Goal: Browse casually

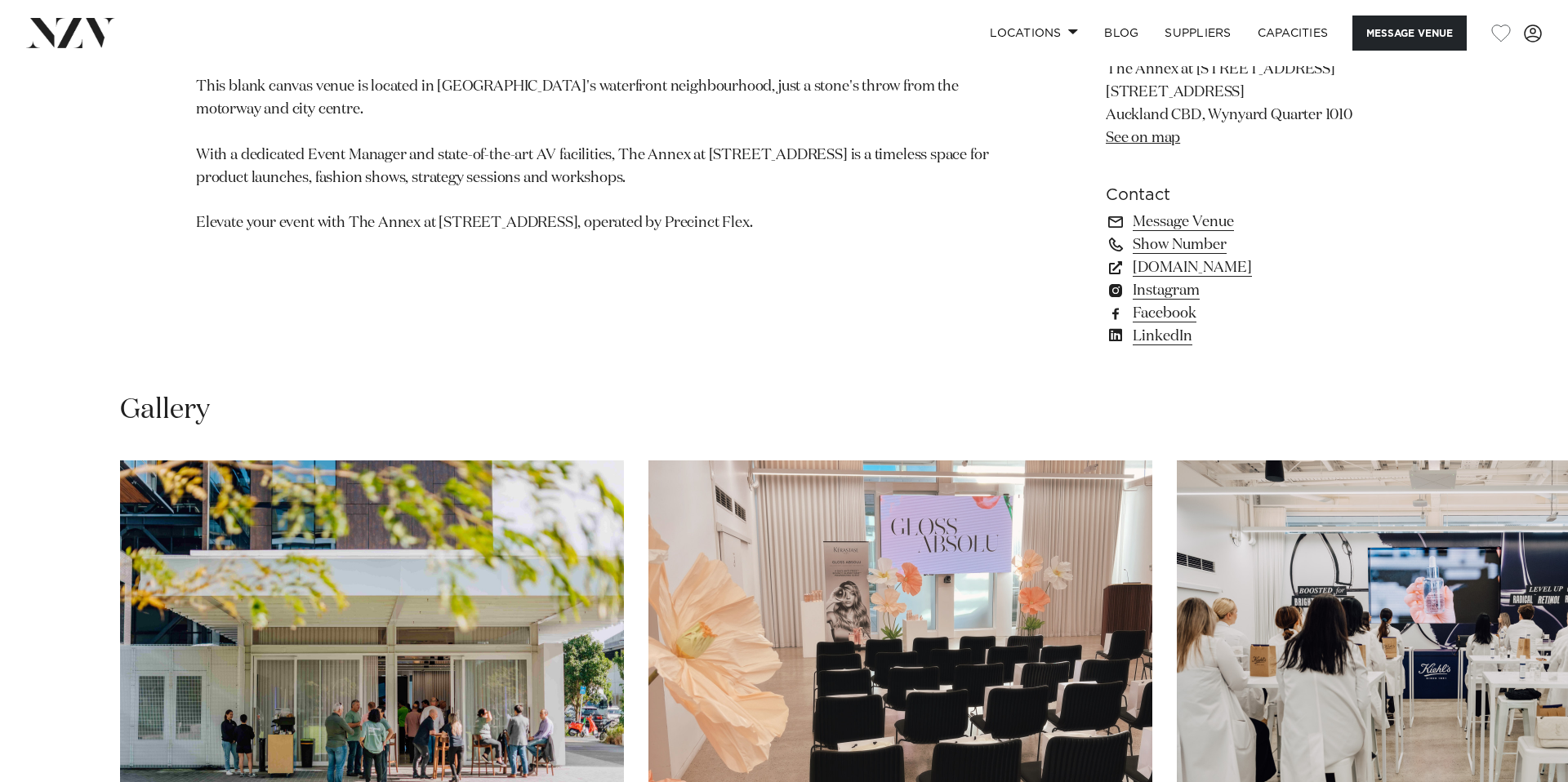
scroll to position [1552, 0]
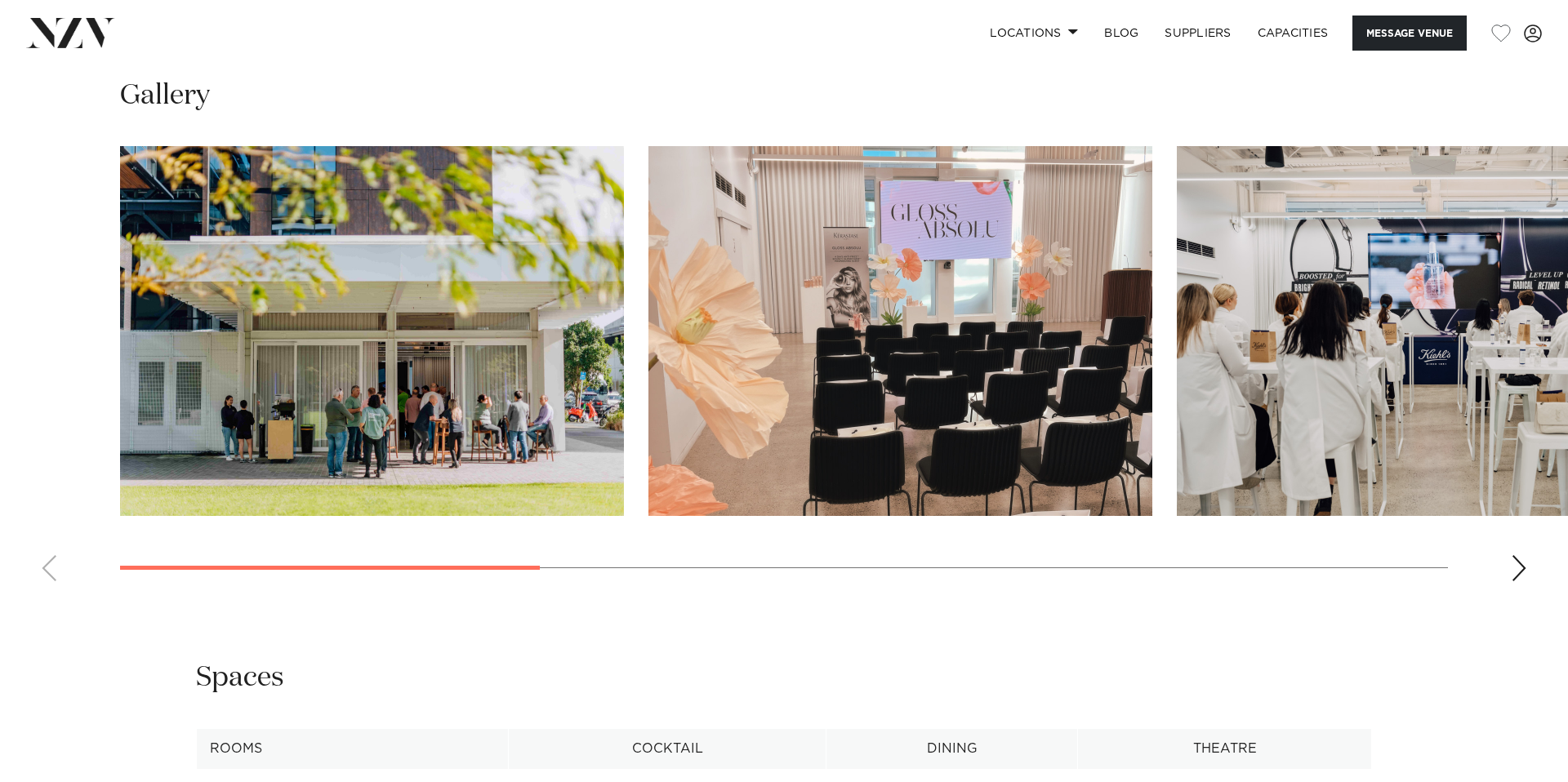
click at [1520, 581] on div "Next slide" at bounding box center [1519, 568] width 16 height 26
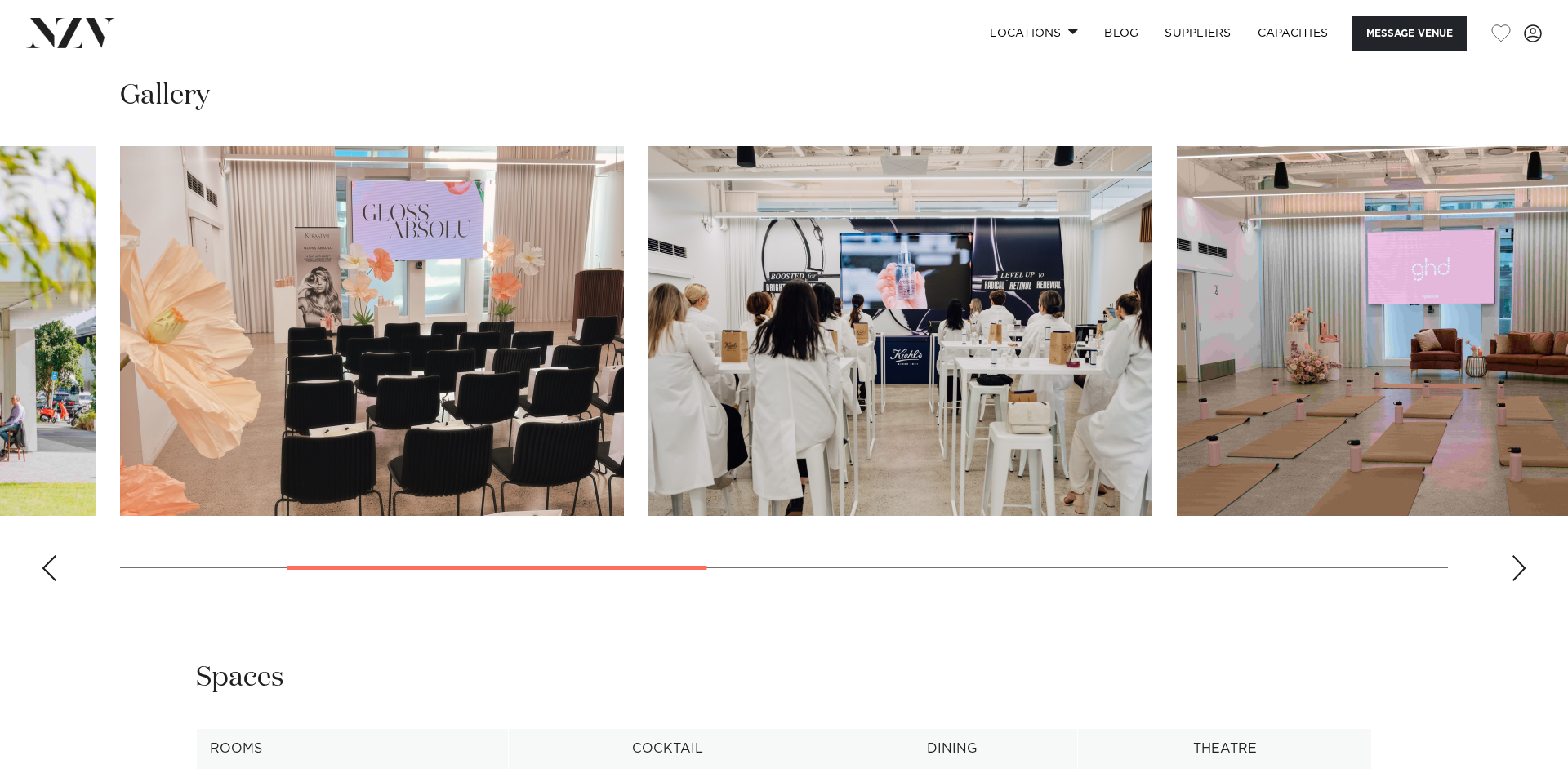
click at [1520, 581] on div "Next slide" at bounding box center [1519, 568] width 16 height 26
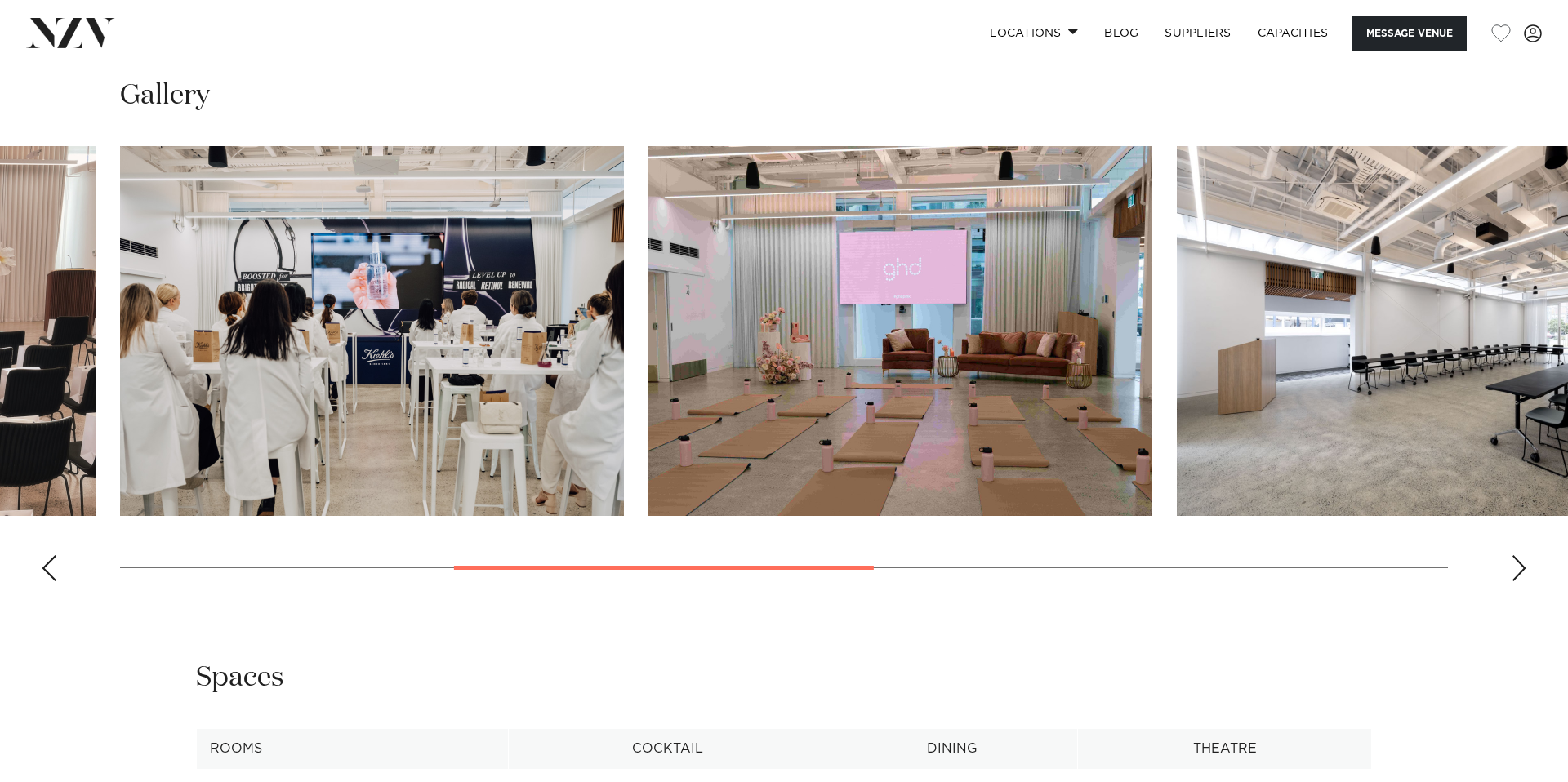
click at [1520, 581] on div "Next slide" at bounding box center [1519, 568] width 16 height 26
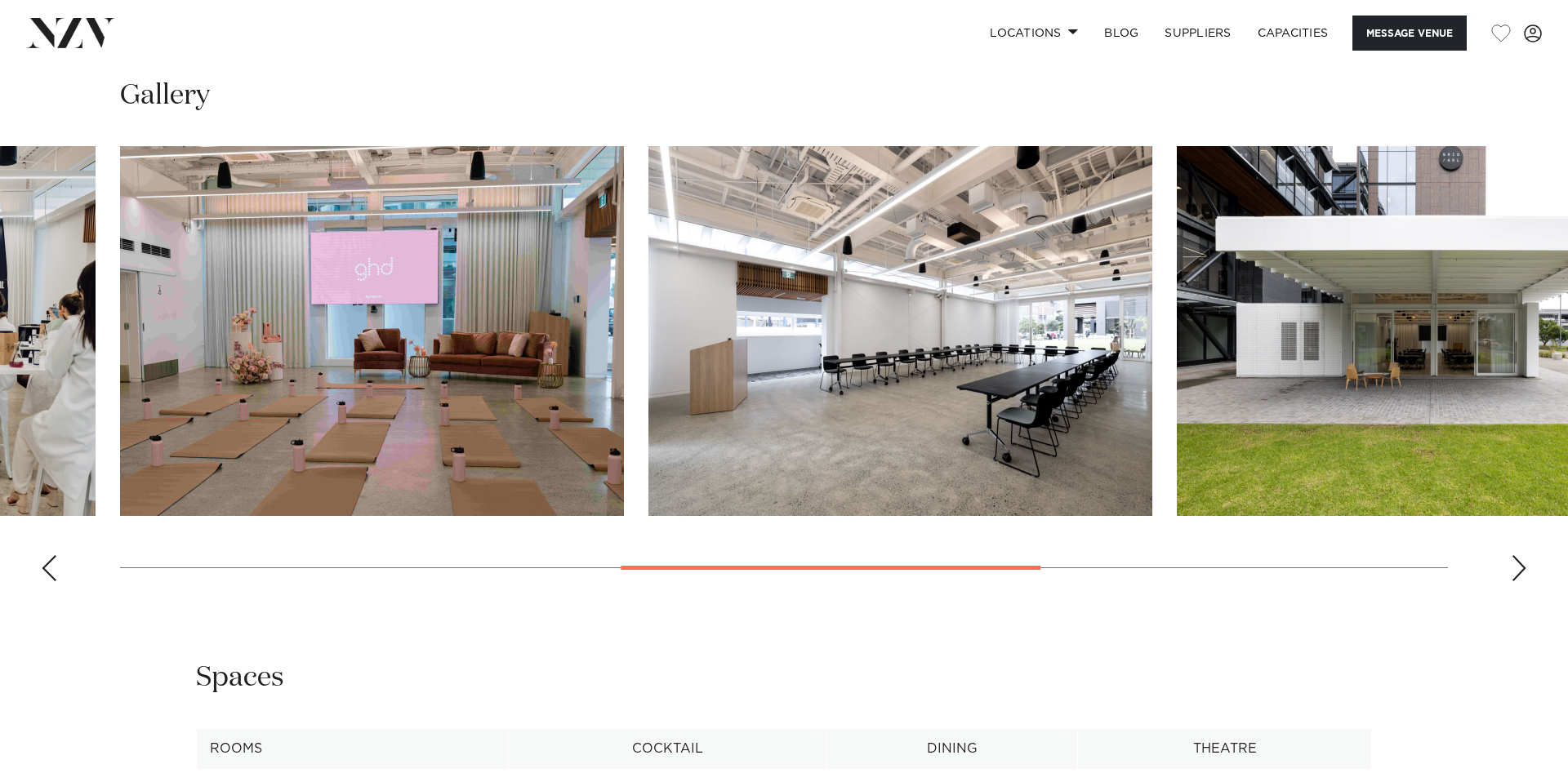
click at [1520, 581] on div "Next slide" at bounding box center [1519, 568] width 16 height 26
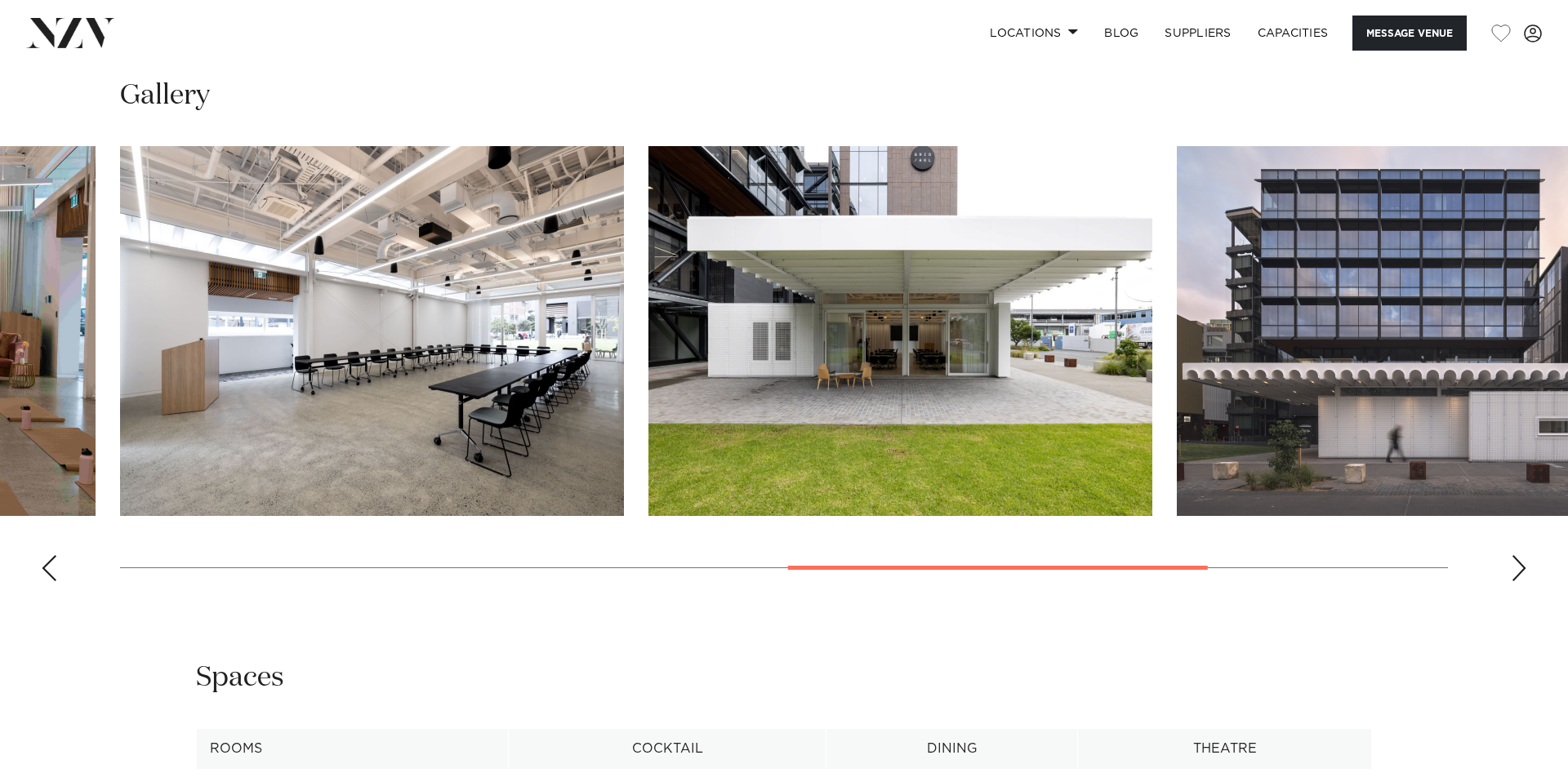
click at [1520, 581] on div "Next slide" at bounding box center [1519, 568] width 16 height 26
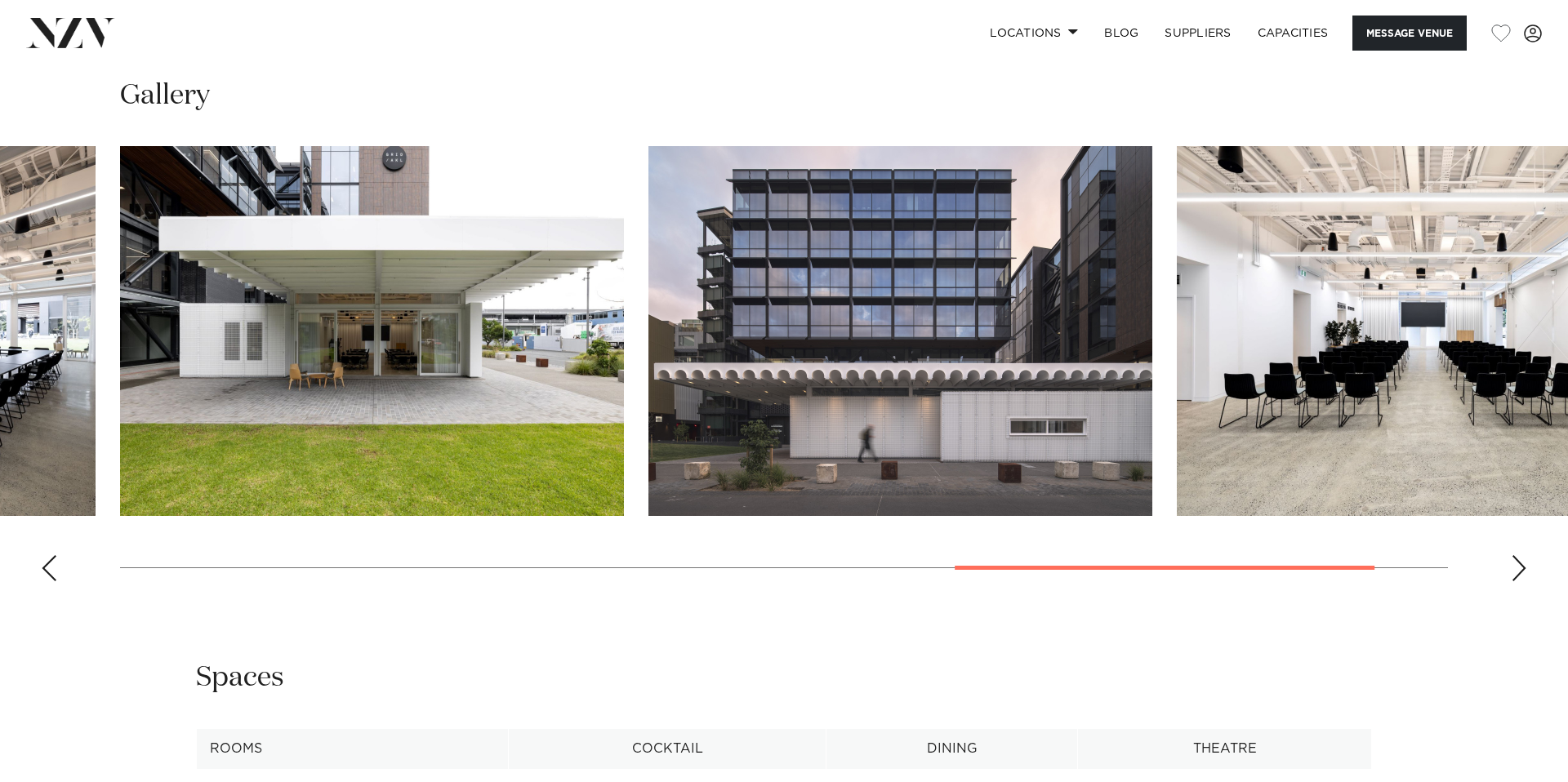
click at [1520, 581] on div "Next slide" at bounding box center [1519, 568] width 16 height 26
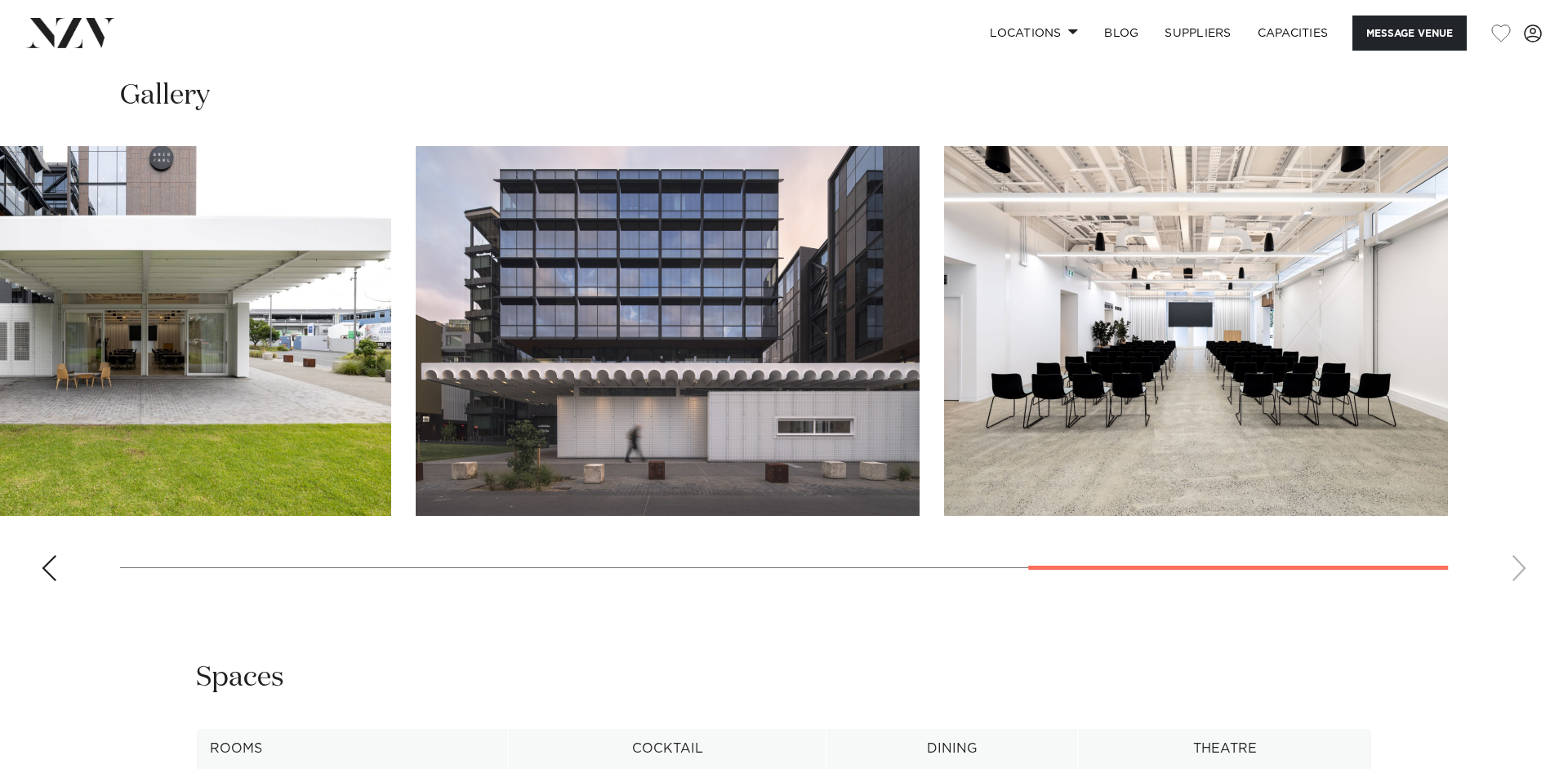
click at [1520, 594] on swiper-container at bounding box center [784, 370] width 1568 height 448
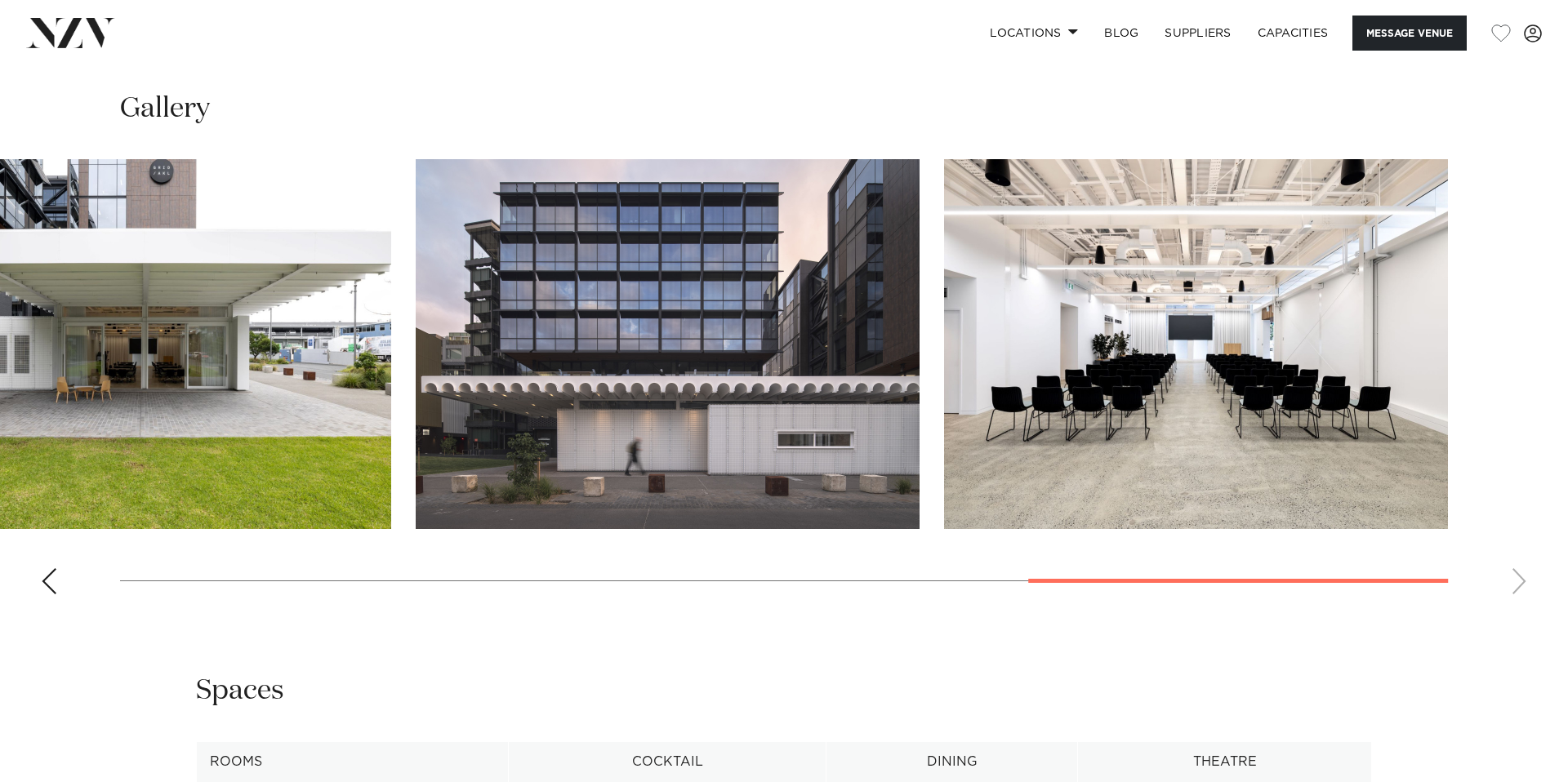
scroll to position [1542, 0]
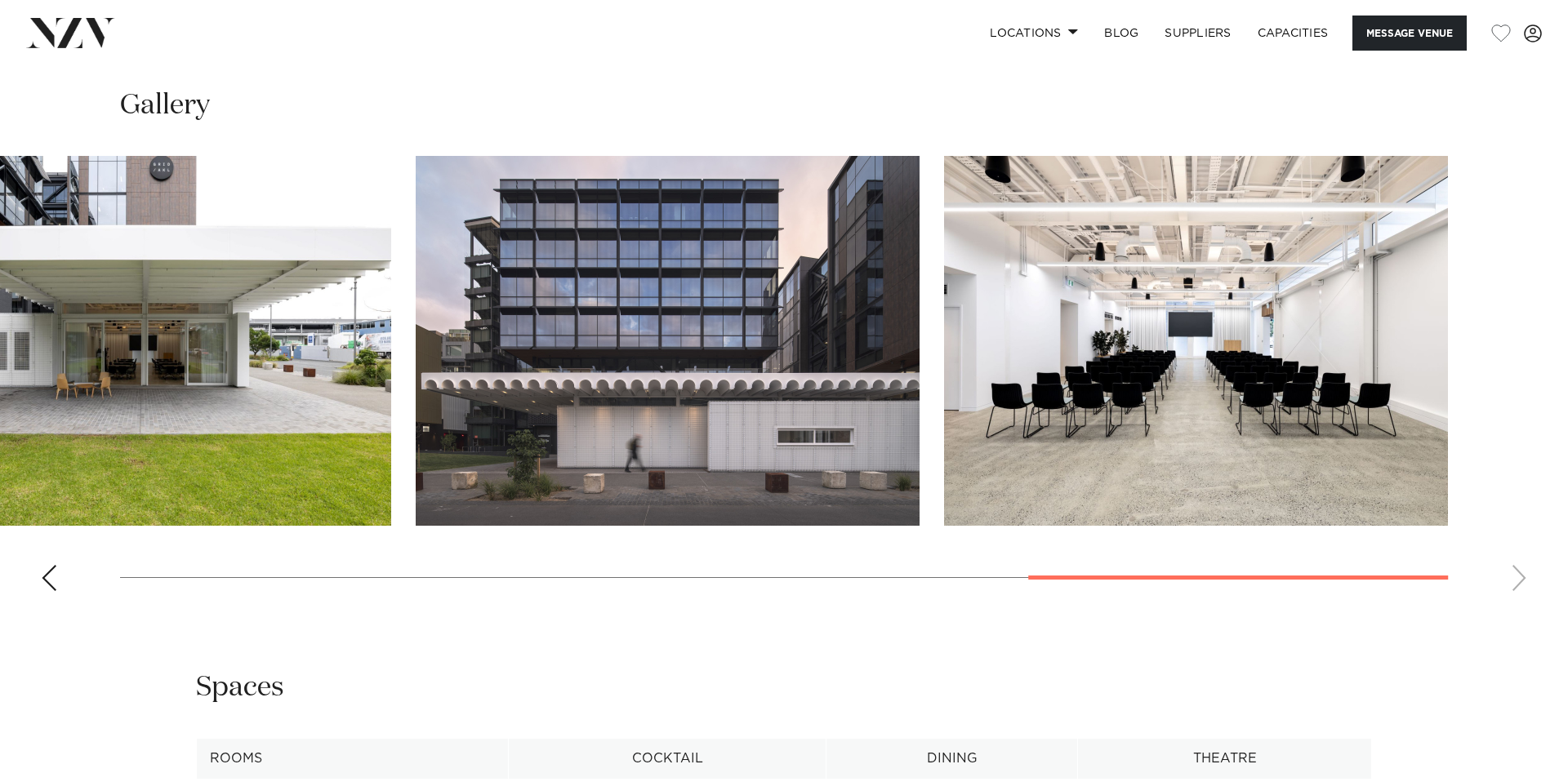
click at [45, 591] on div "Previous slide" at bounding box center [49, 578] width 16 height 26
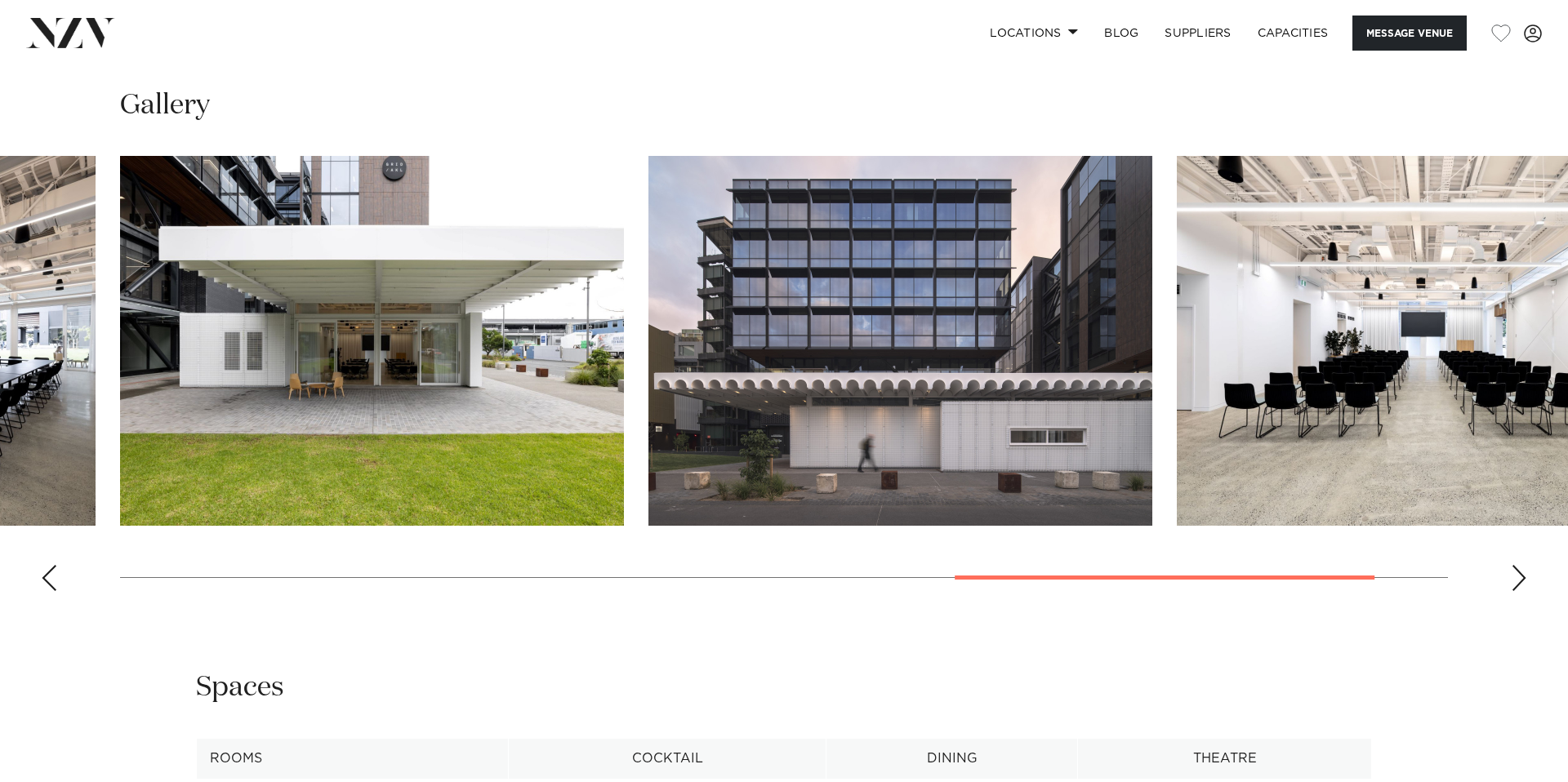
click at [45, 591] on div "Previous slide" at bounding box center [49, 578] width 16 height 26
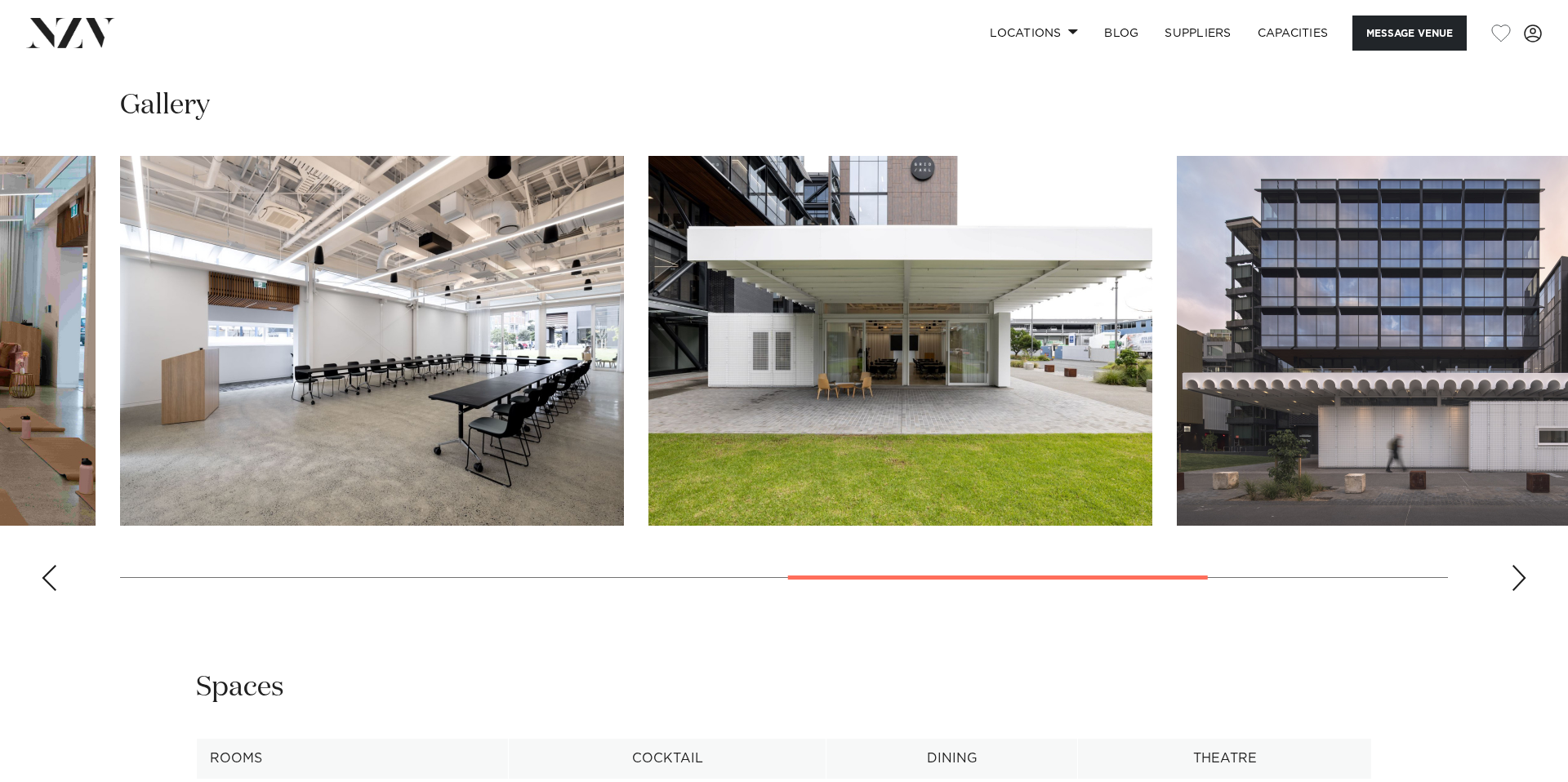
click at [45, 591] on div "Previous slide" at bounding box center [49, 578] width 16 height 26
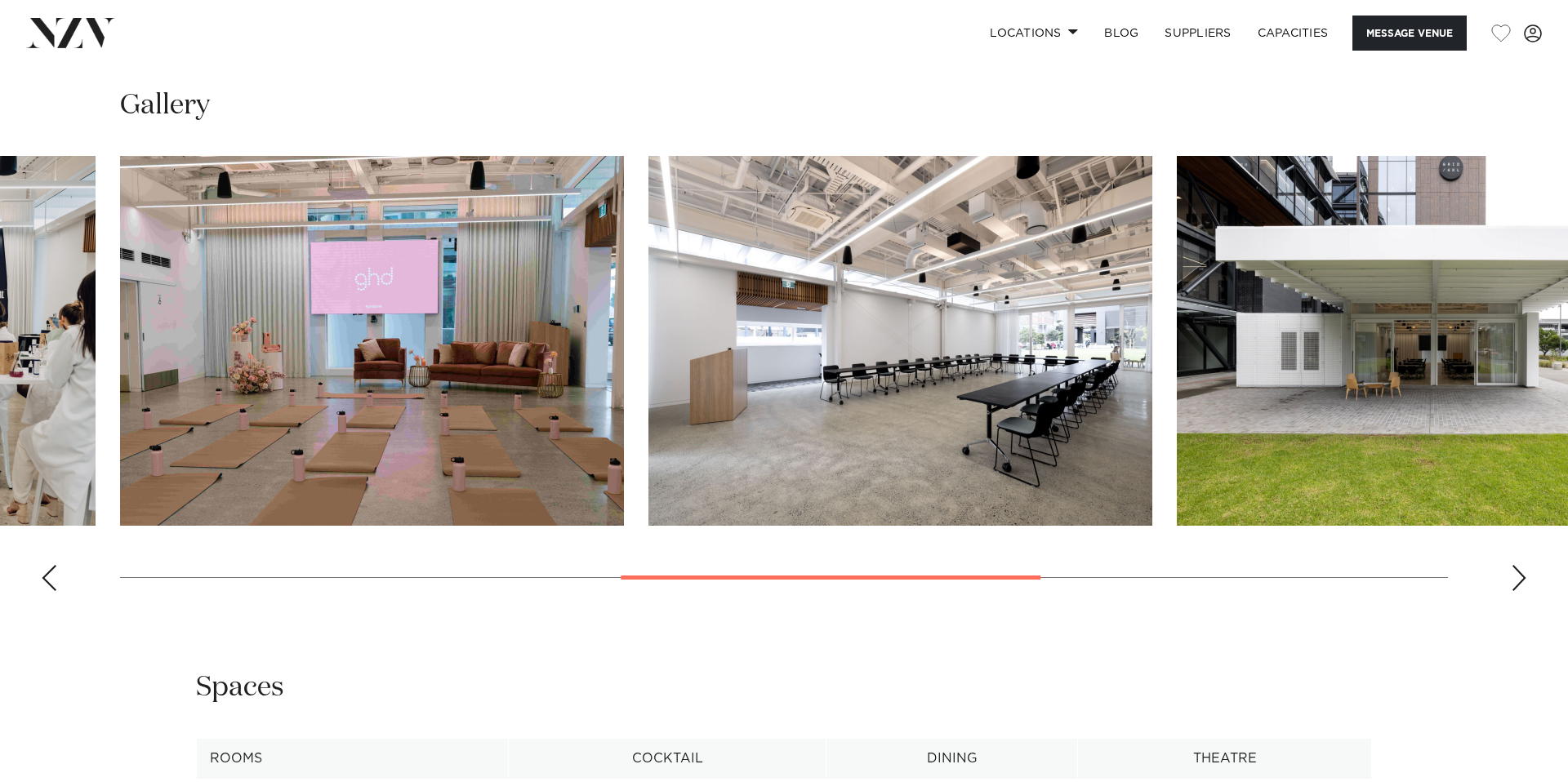
click at [45, 591] on div "Previous slide" at bounding box center [49, 578] width 16 height 26
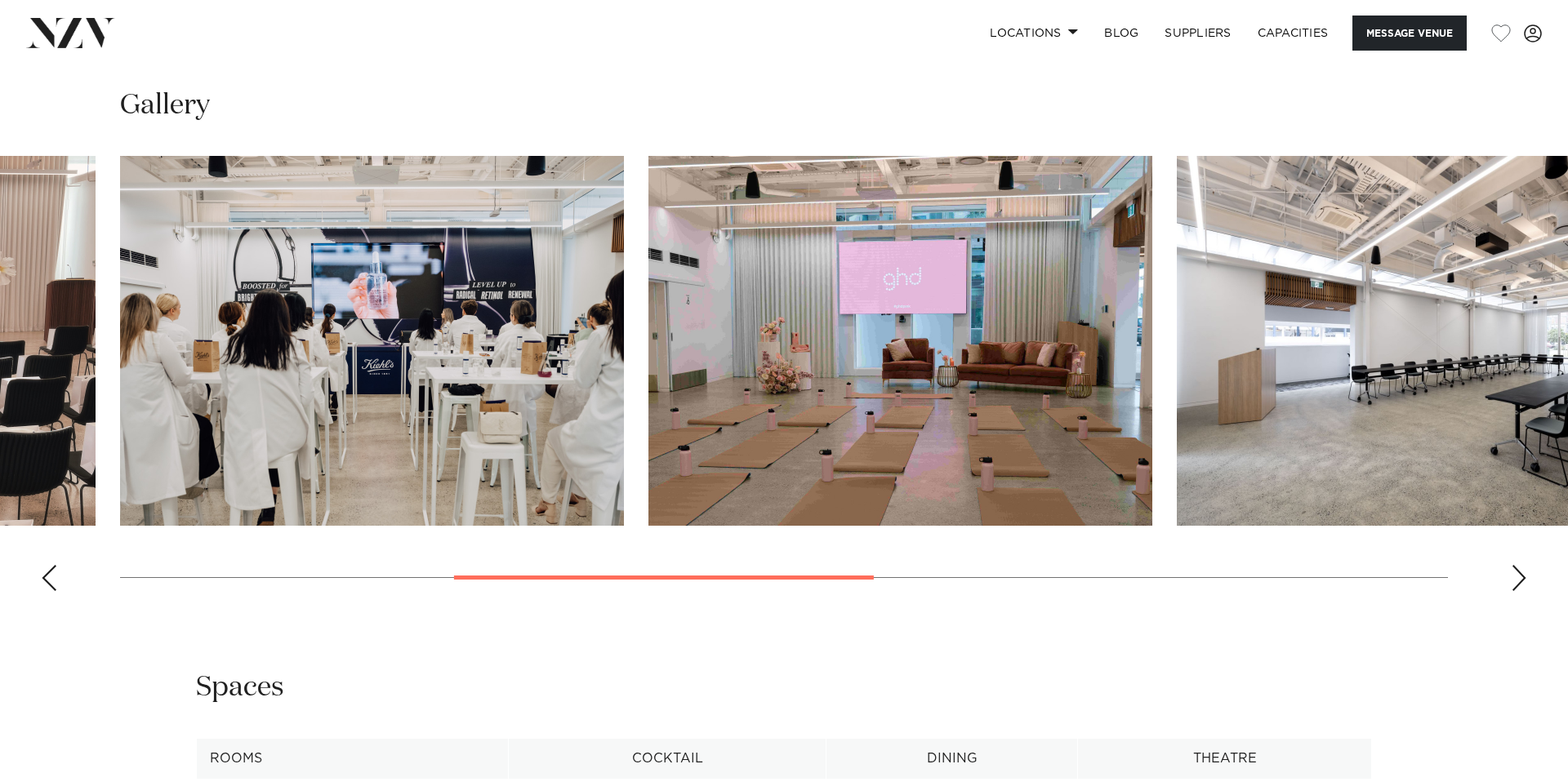
click at [45, 591] on div "Previous slide" at bounding box center [49, 578] width 16 height 26
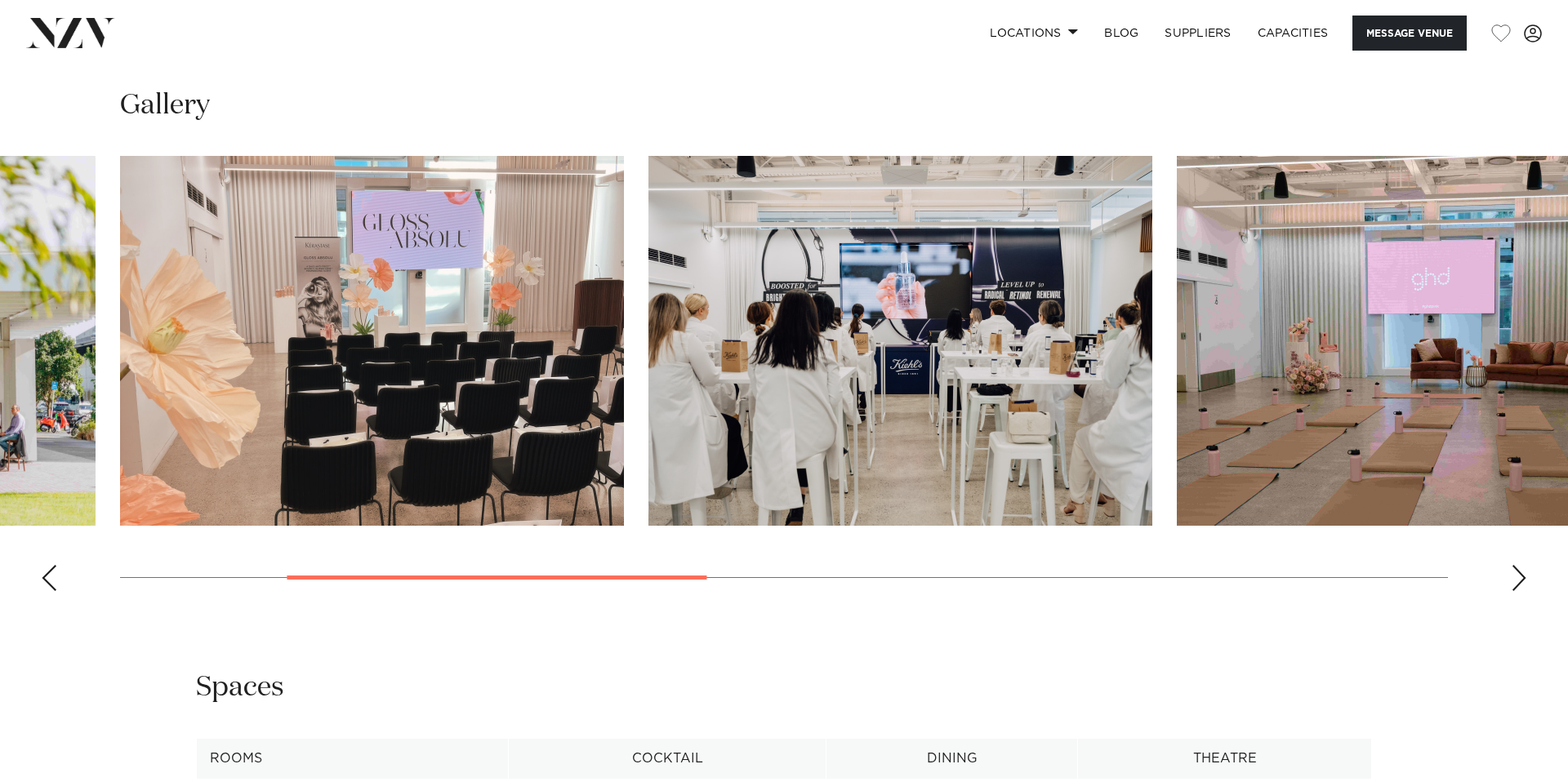
click at [45, 591] on div "Previous slide" at bounding box center [49, 578] width 16 height 26
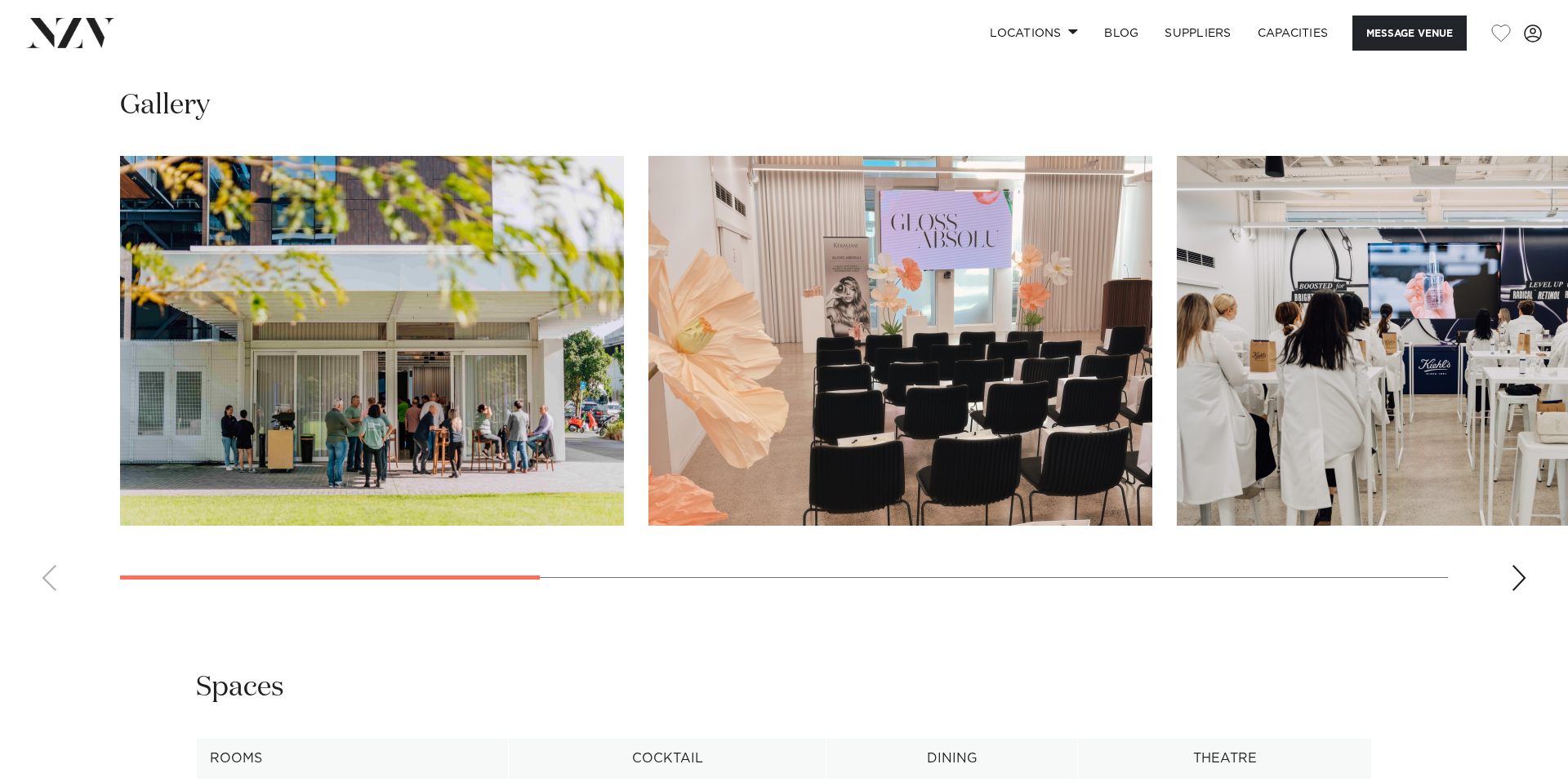
click at [45, 604] on swiper-container at bounding box center [784, 380] width 1568 height 448
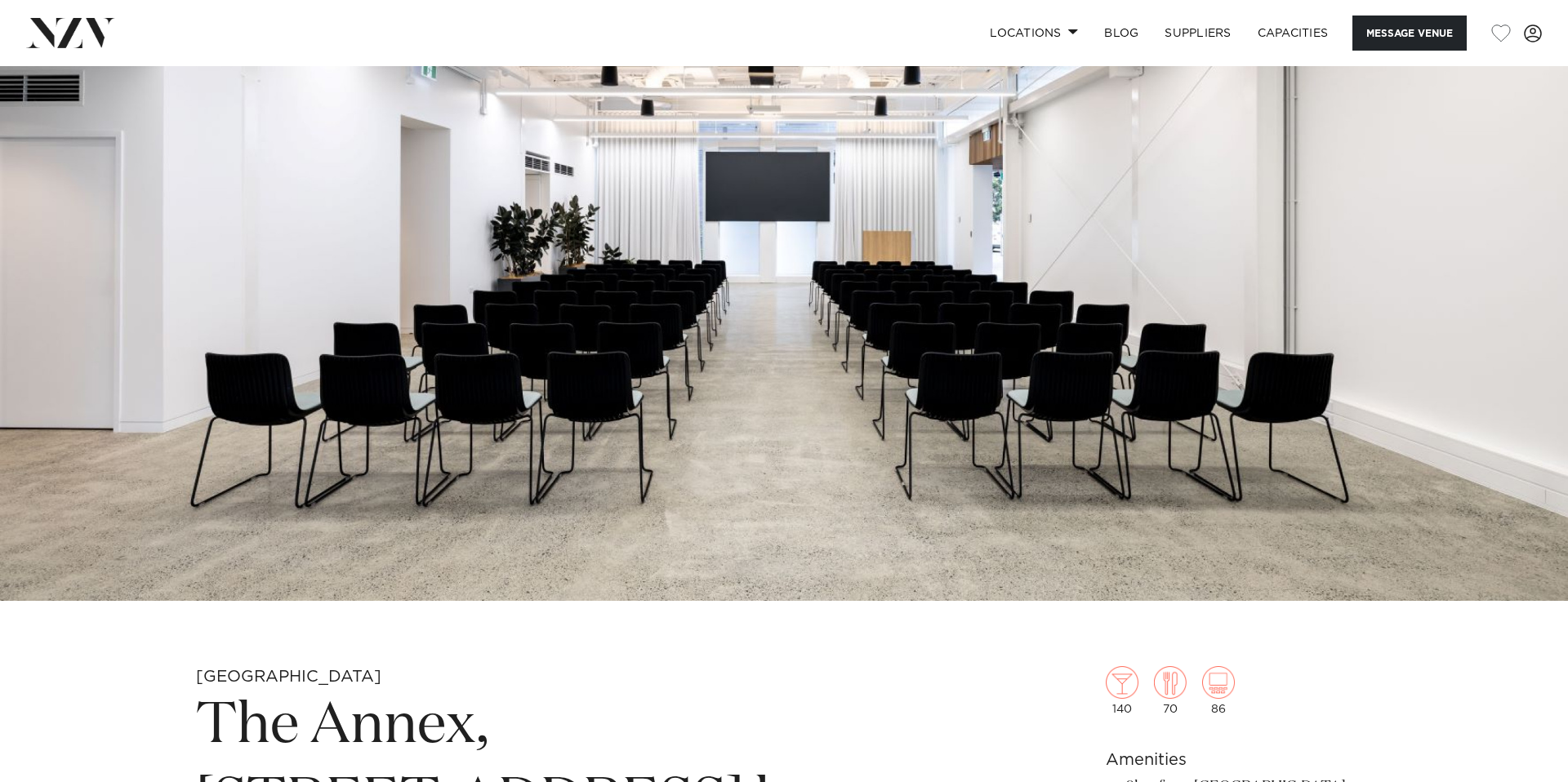
scroll to position [80, 0]
